Goal: Task Accomplishment & Management: Complete application form

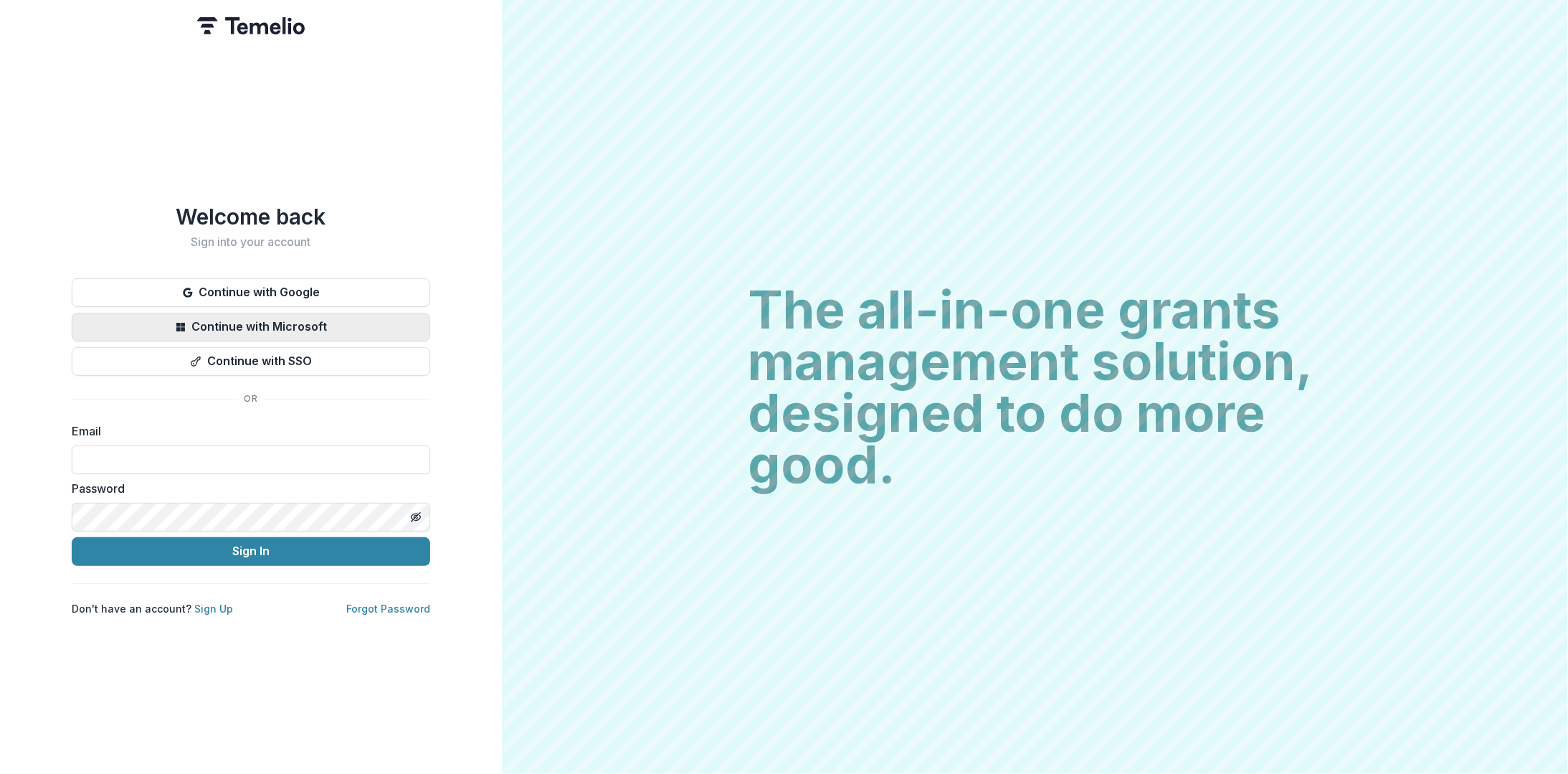
click at [301, 322] on button "Continue with Microsoft" at bounding box center [250, 327] width 359 height 29
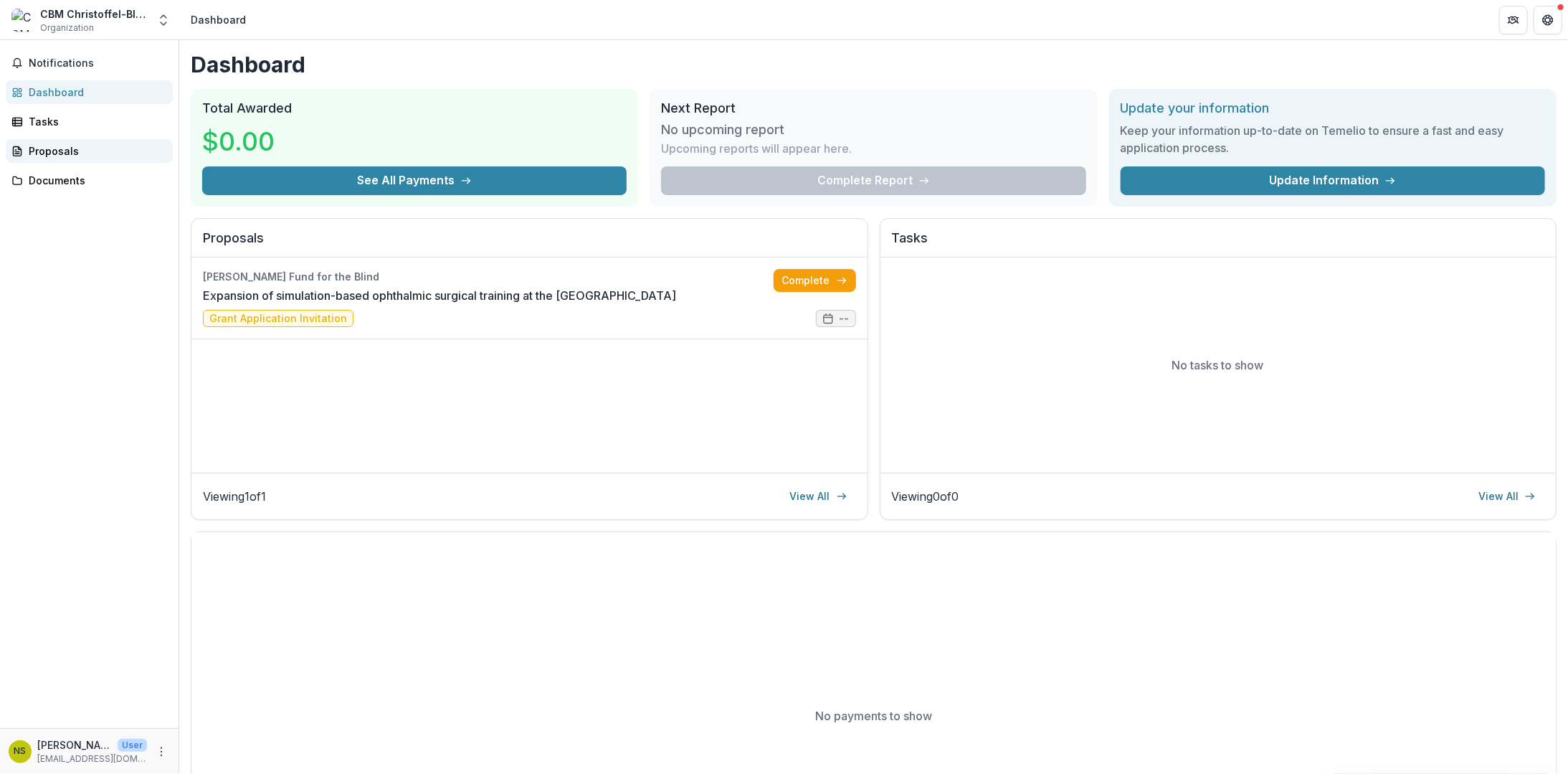
click at [60, 153] on div "Proposals" at bounding box center [95, 151] width 133 height 15
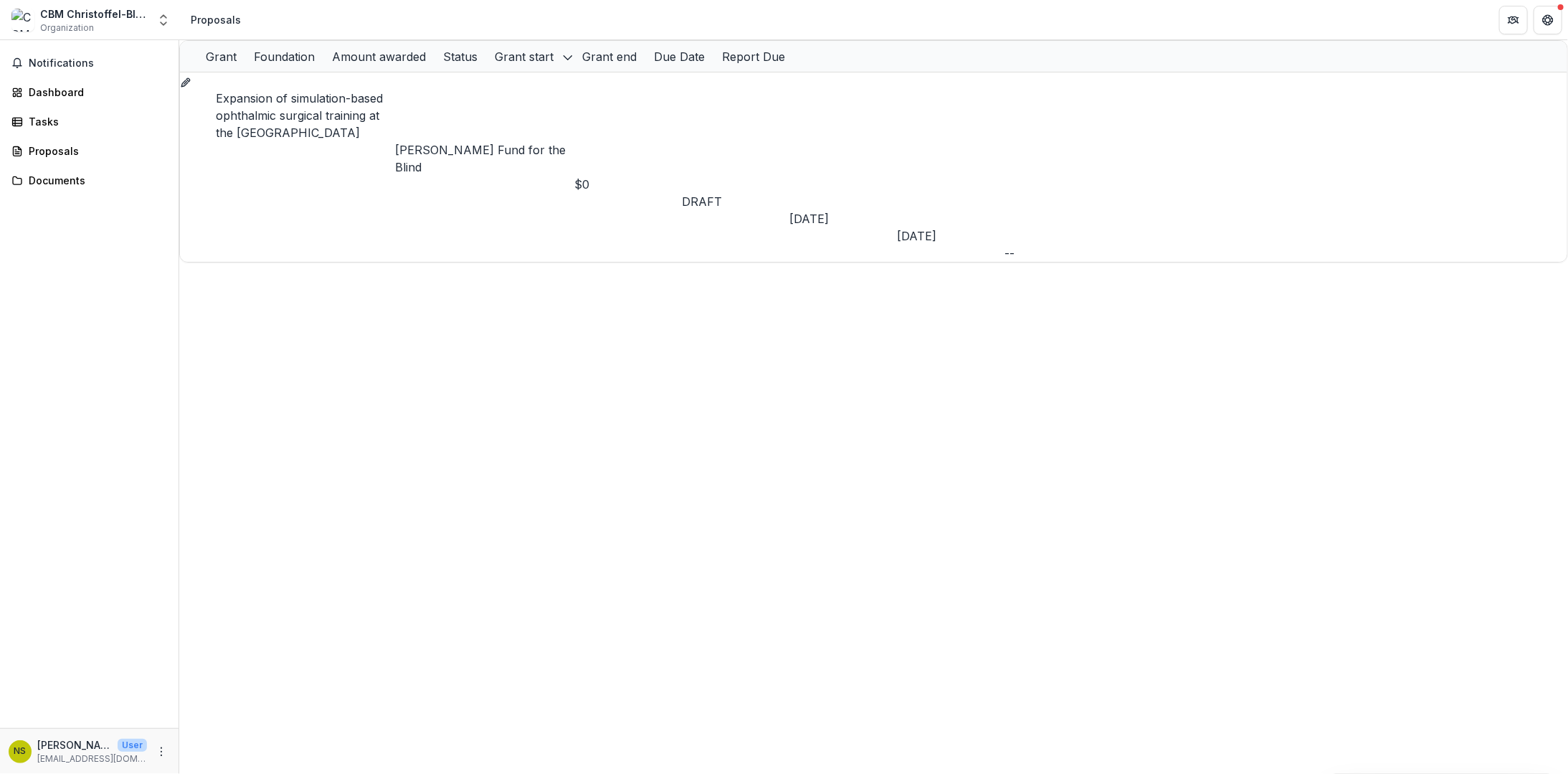
click at [447, 142] on p "[PERSON_NAME] Fund for the Blind" at bounding box center [485, 159] width 179 height 35
click at [722, 194] on span "DRAFT" at bounding box center [702, 201] width 40 height 14
click at [312, 101] on link "Expansion of simulation-based ophthalmic surgical training at the [GEOGRAPHIC_D…" at bounding box center [299, 116] width 167 height 49
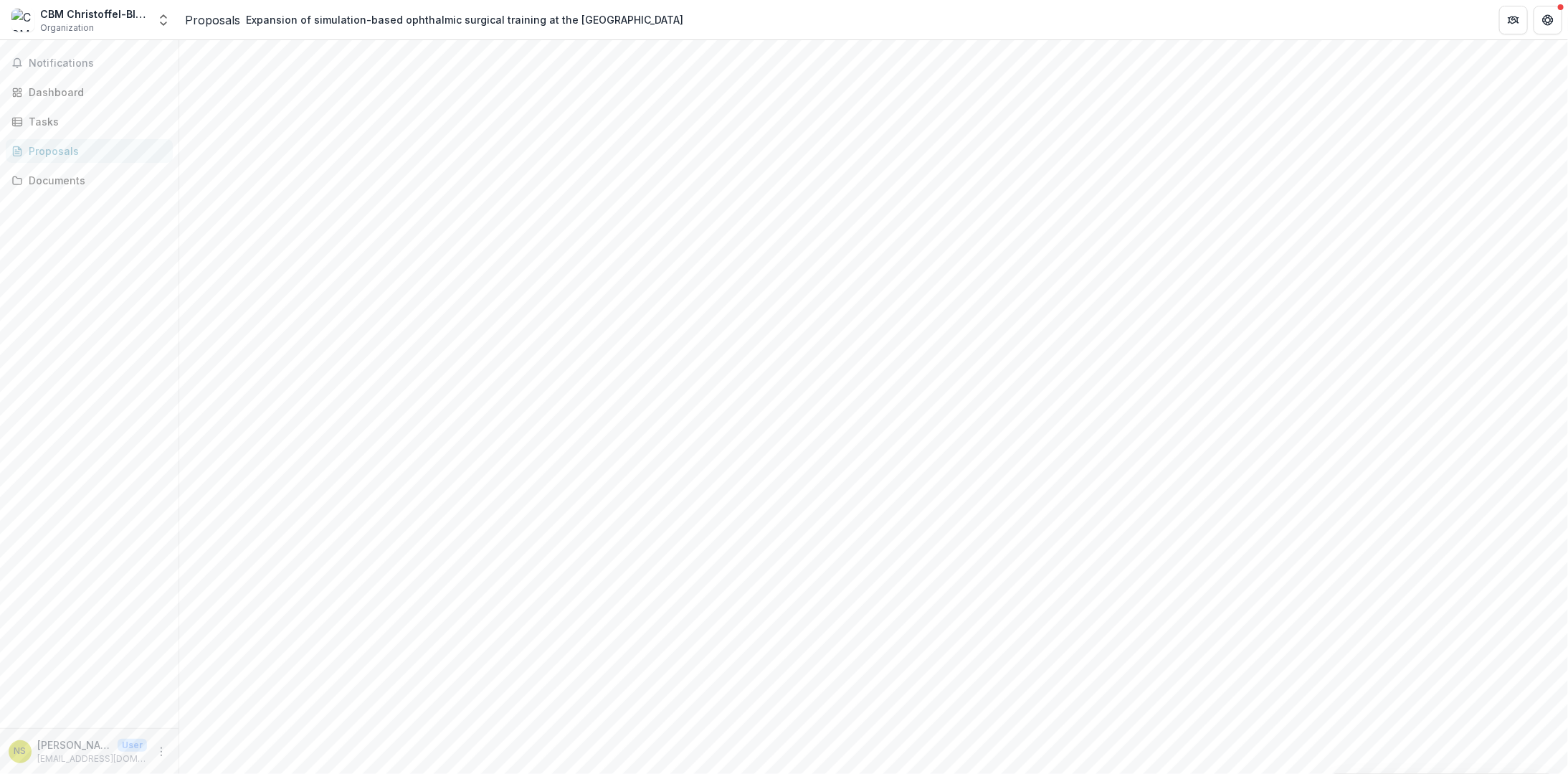
scroll to position [2440, 0]
drag, startPoint x: 743, startPoint y: 529, endPoint x: 590, endPoint y: 502, distance: 155.4
drag, startPoint x: 611, startPoint y: 509, endPoint x: 460, endPoint y: 471, distance: 155.7
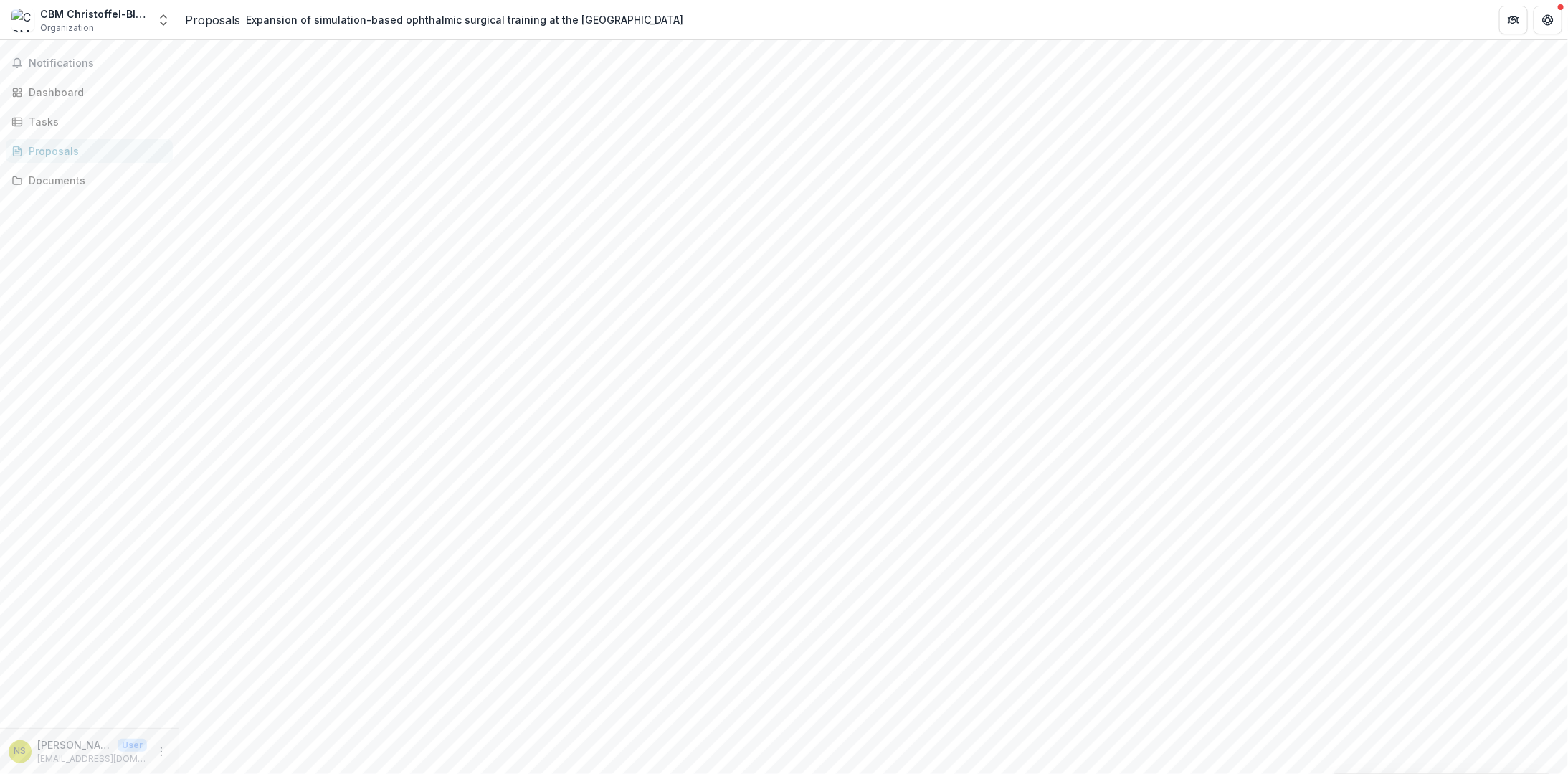
drag, startPoint x: 552, startPoint y: 571, endPoint x: 513, endPoint y: 568, distance: 39.1
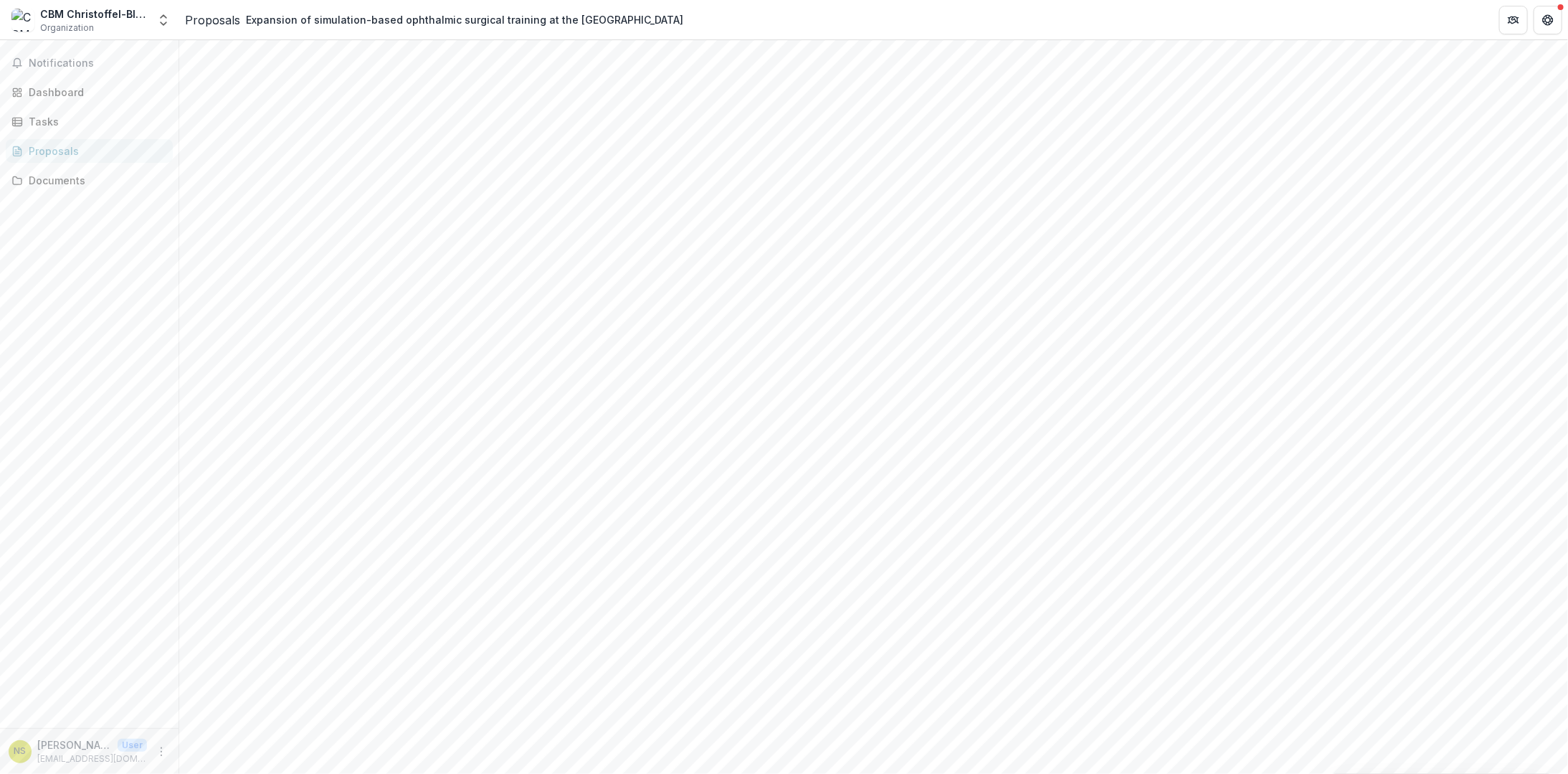
type input "********"
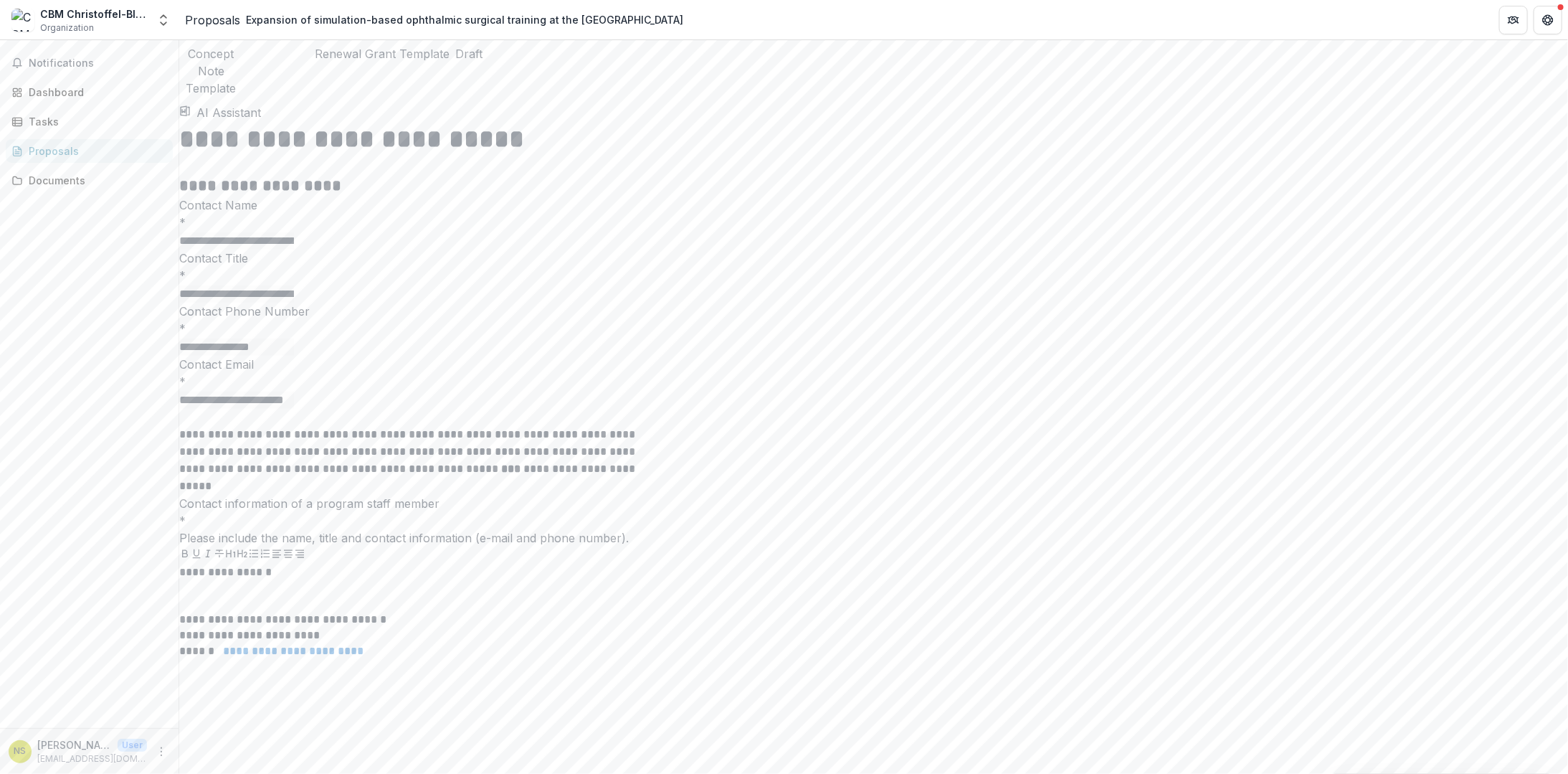
scroll to position [4247, 0]
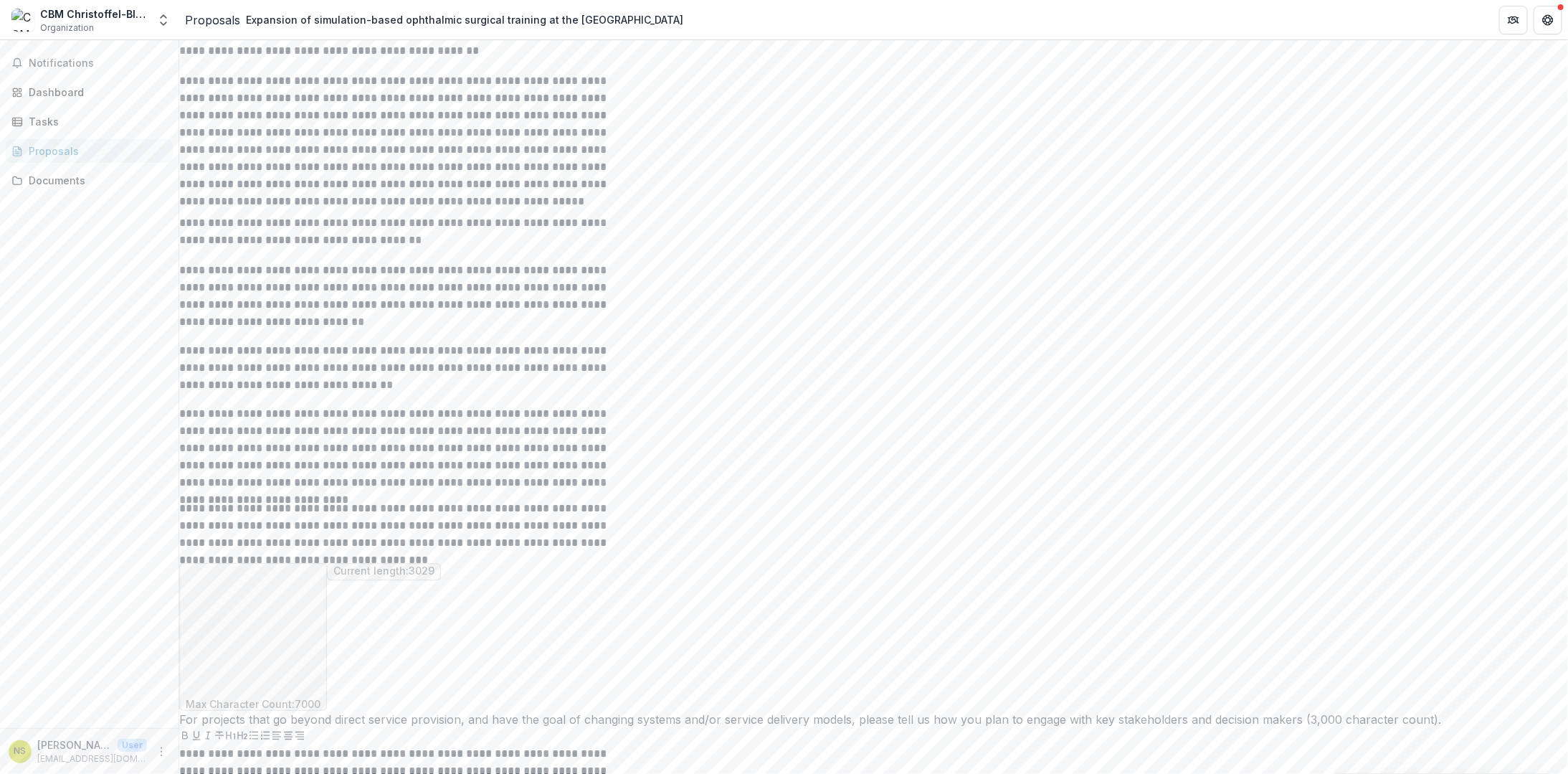
scroll to position [6113, 0]
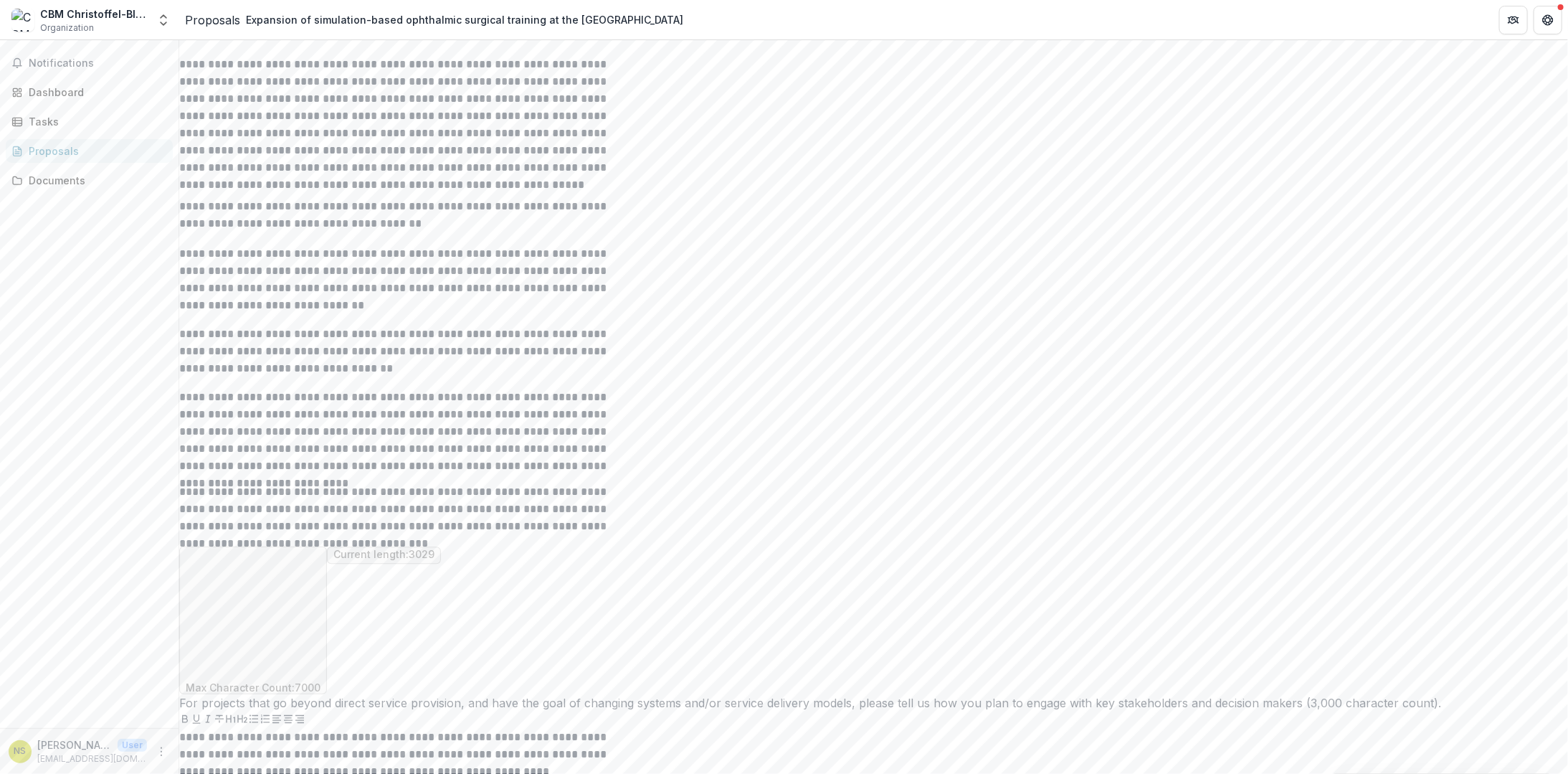
type input "**********"
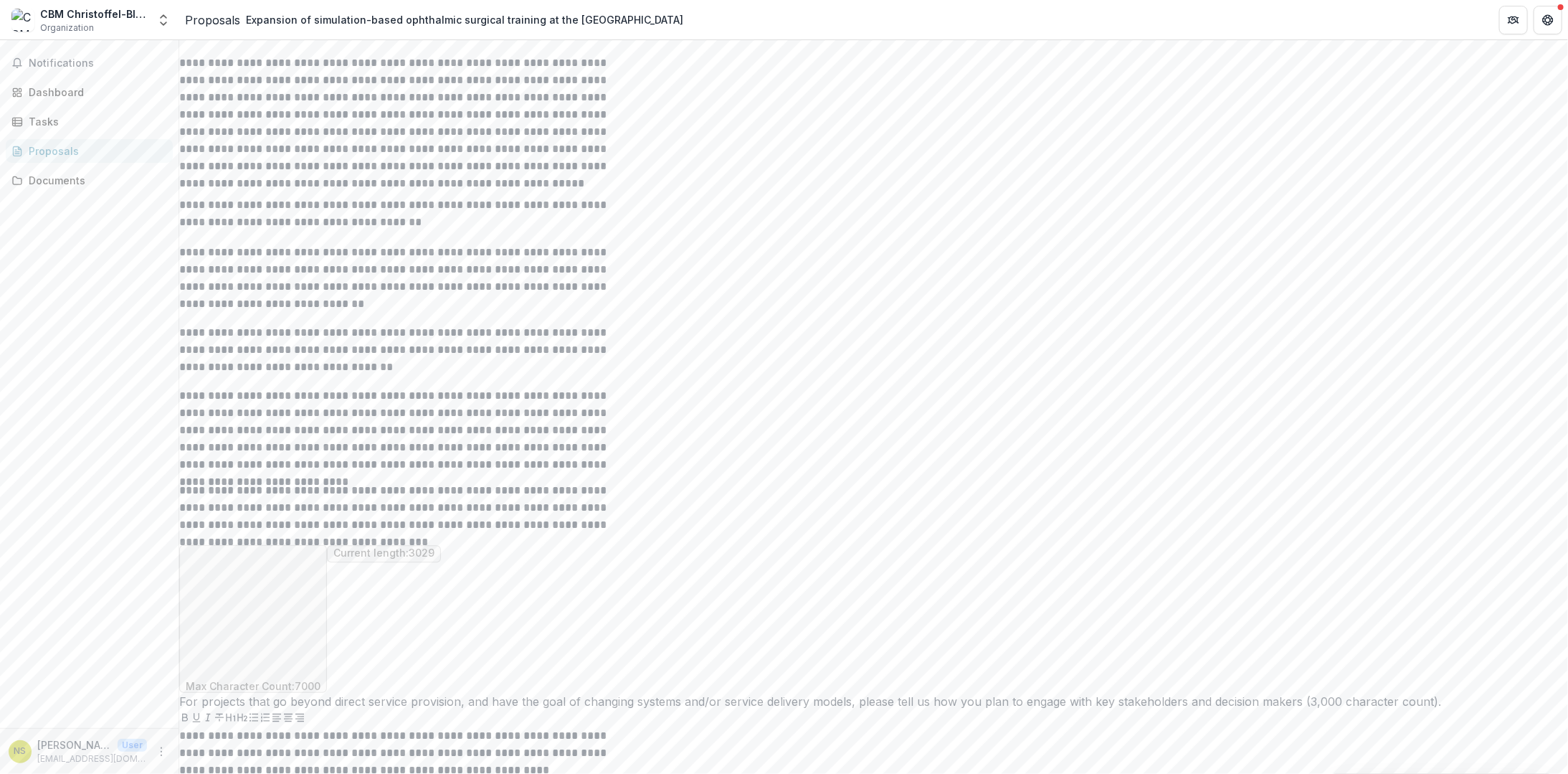
click at [0, 773] on button "Close" at bounding box center [0, 787] width 0 height 0
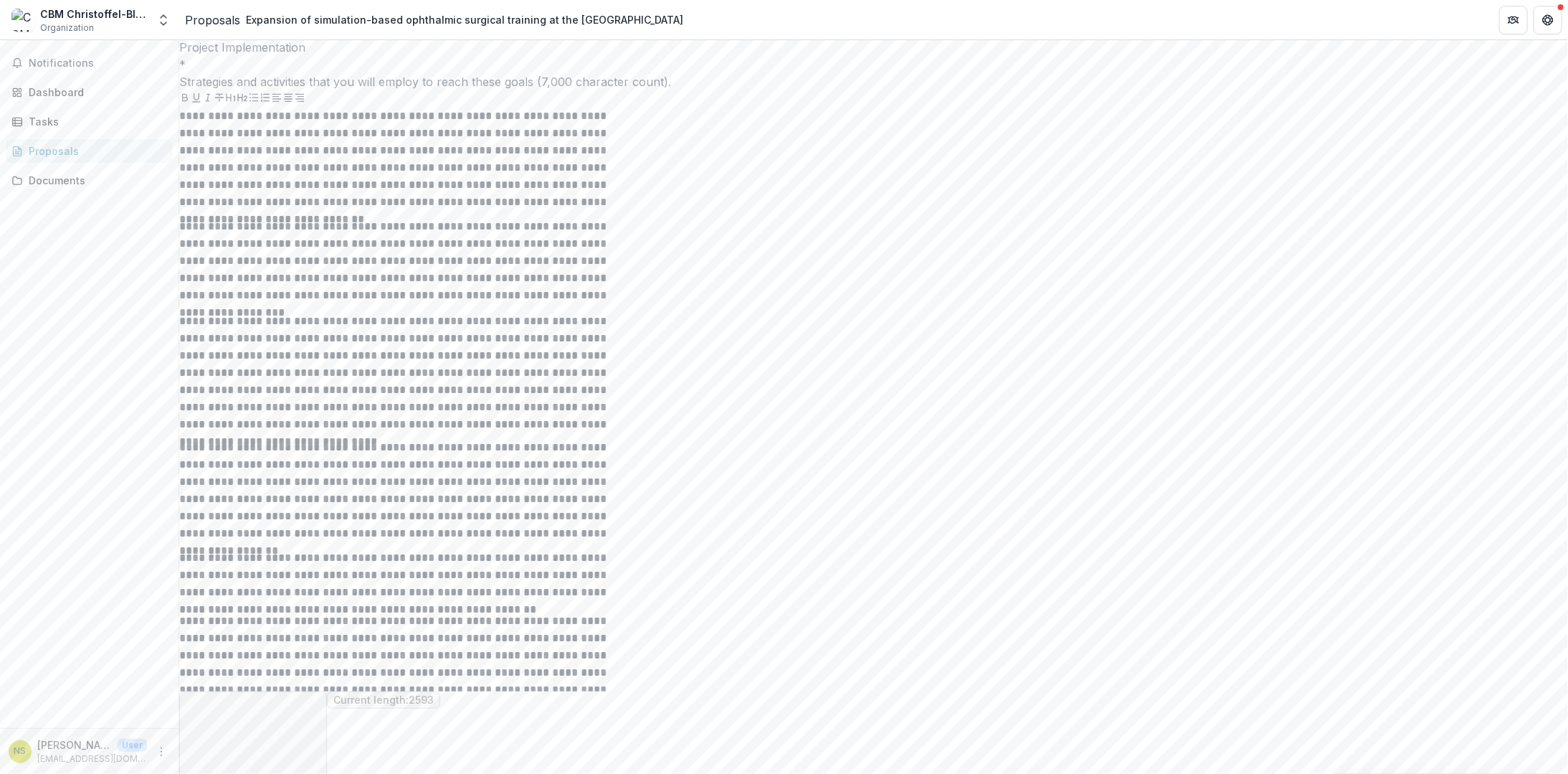
scroll to position [7178, 0]
